Goal: Task Accomplishment & Management: Complete application form

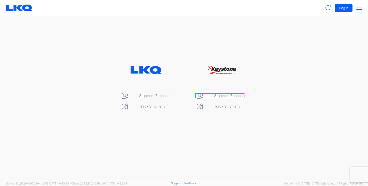
click at [227, 96] on span "Shipment Request" at bounding box center [229, 96] width 30 height 4
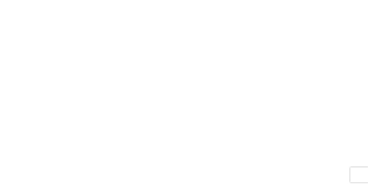
select select "FULL"
select select "LBS"
select select "IN"
